Goal: Transaction & Acquisition: Obtain resource

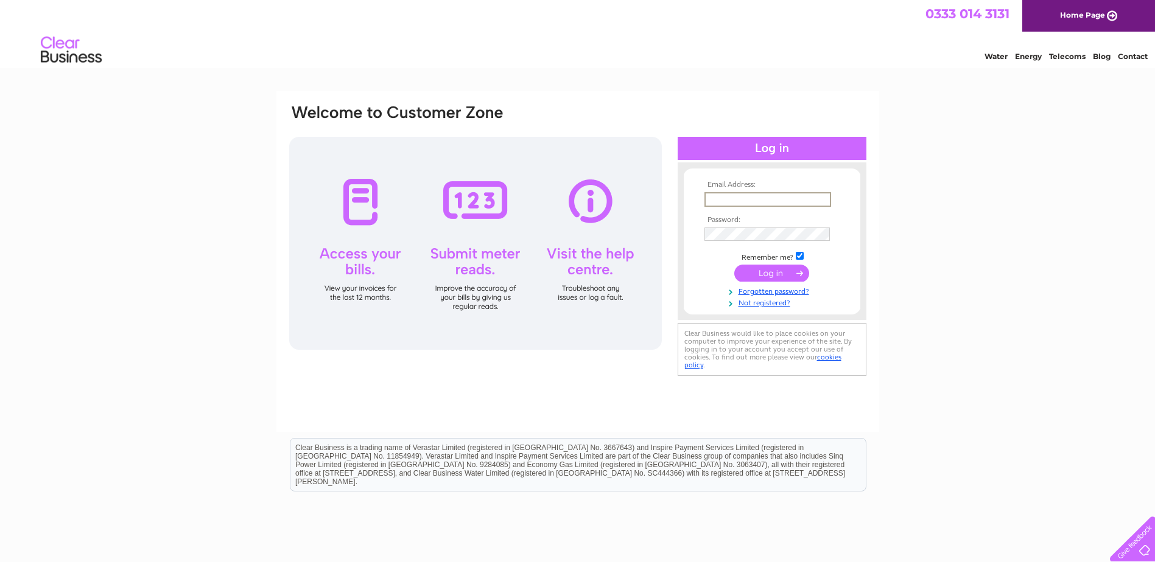
click at [748, 192] on input "text" at bounding box center [767, 199] width 127 height 15
type input "info@theoldbankwellbeing.org.uk"
click at [774, 267] on input "submit" at bounding box center [771, 273] width 75 height 17
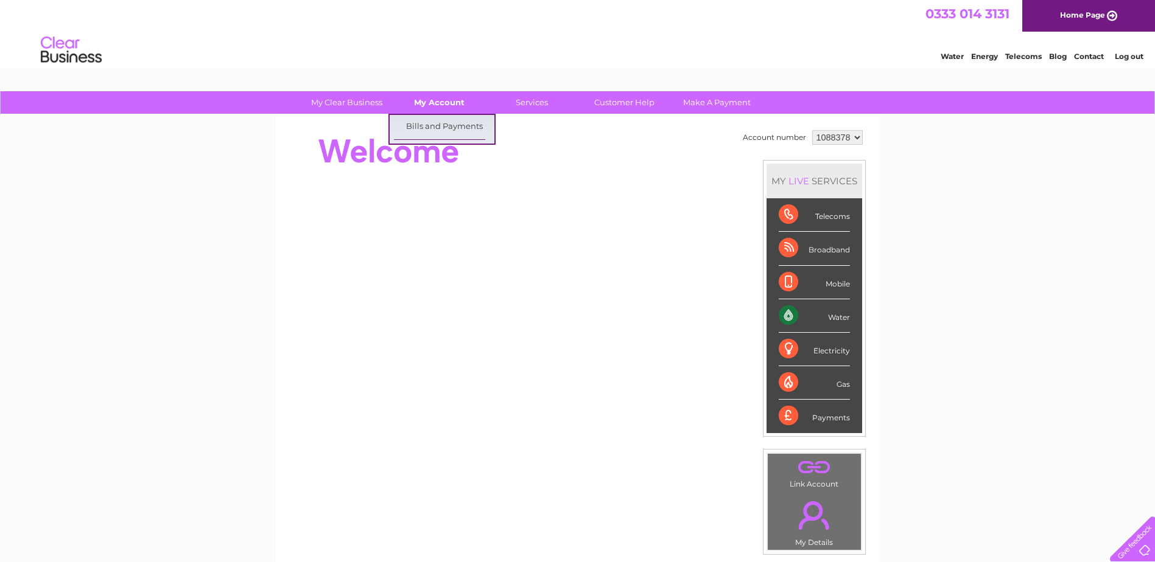
click at [437, 102] on link "My Account" at bounding box center [439, 102] width 100 height 23
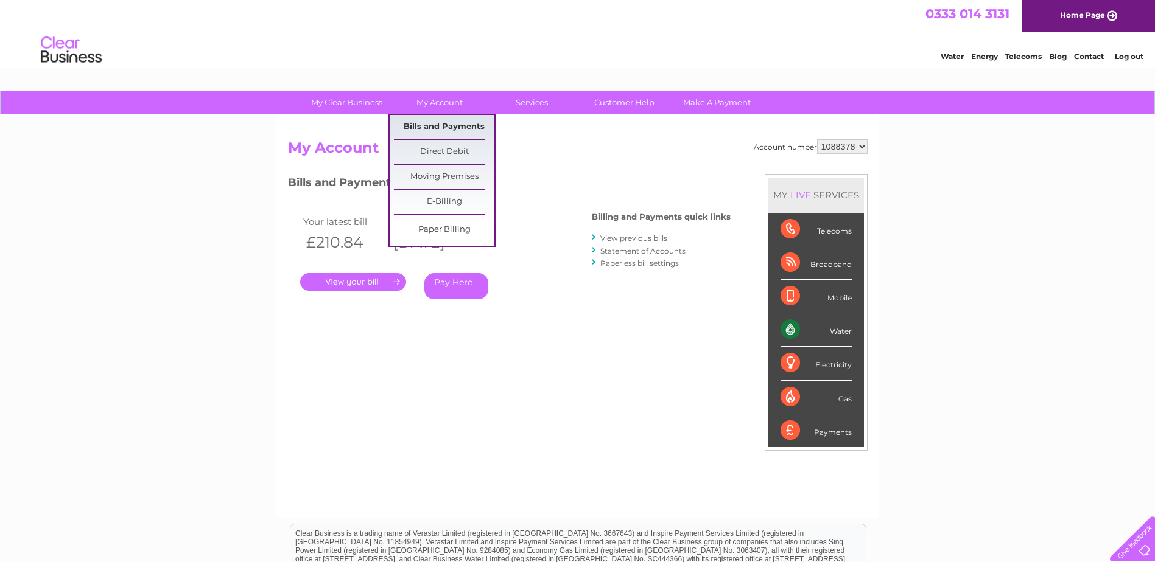
click at [441, 122] on link "Bills and Payments" at bounding box center [444, 127] width 100 height 24
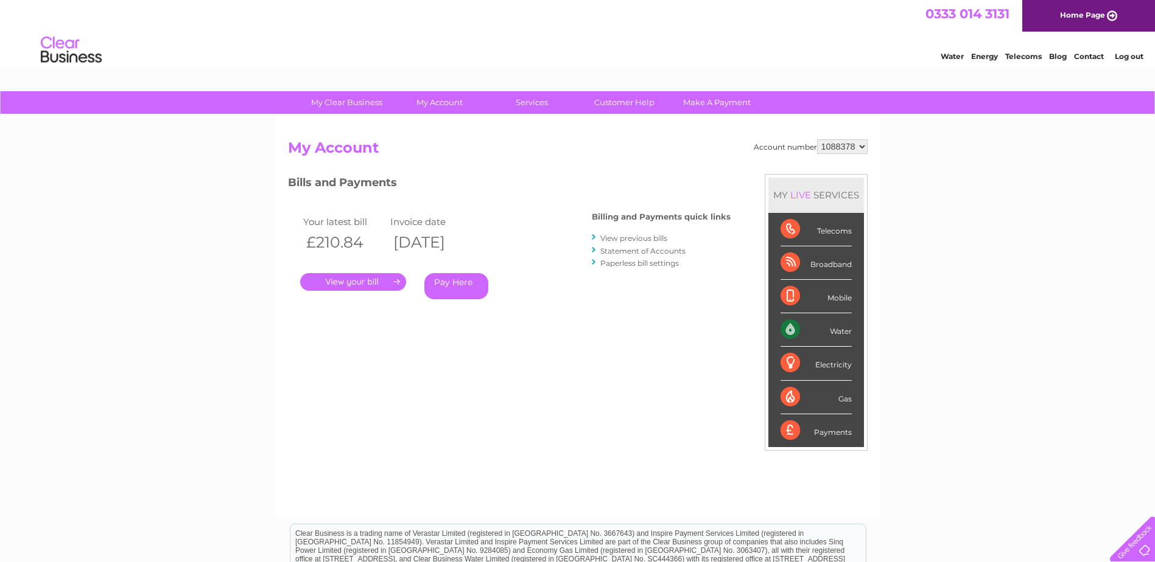
click at [362, 282] on link "." at bounding box center [353, 282] width 106 height 18
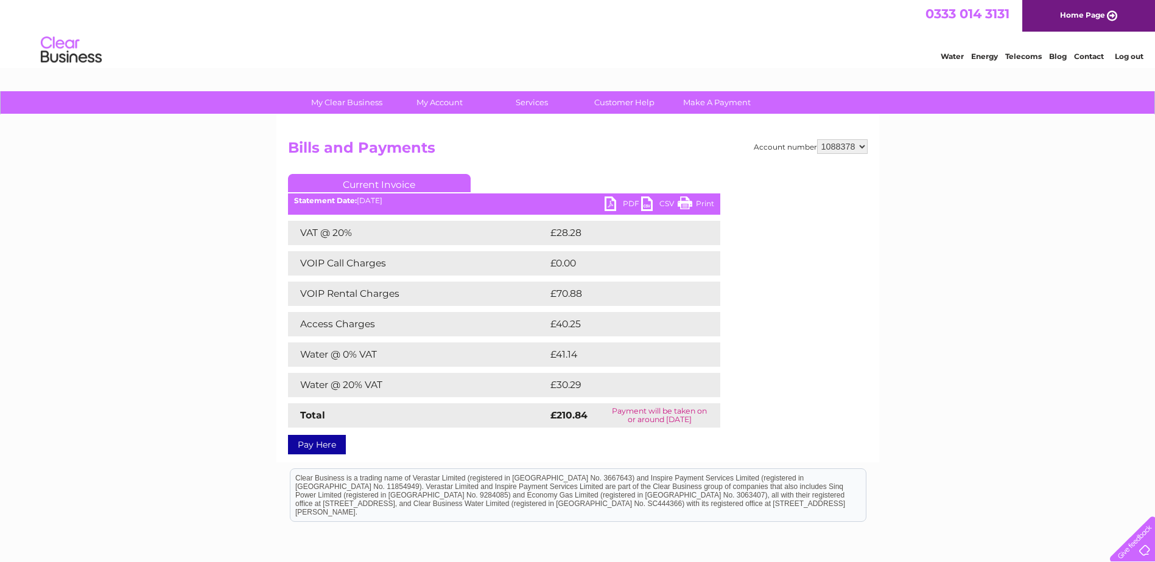
click at [623, 200] on link "PDF" at bounding box center [622, 206] width 37 height 18
click at [615, 203] on link "PDF" at bounding box center [622, 206] width 37 height 18
click at [1129, 54] on link "Log out" at bounding box center [1128, 56] width 29 height 9
